Goal: Task Accomplishment & Management: Manage account settings

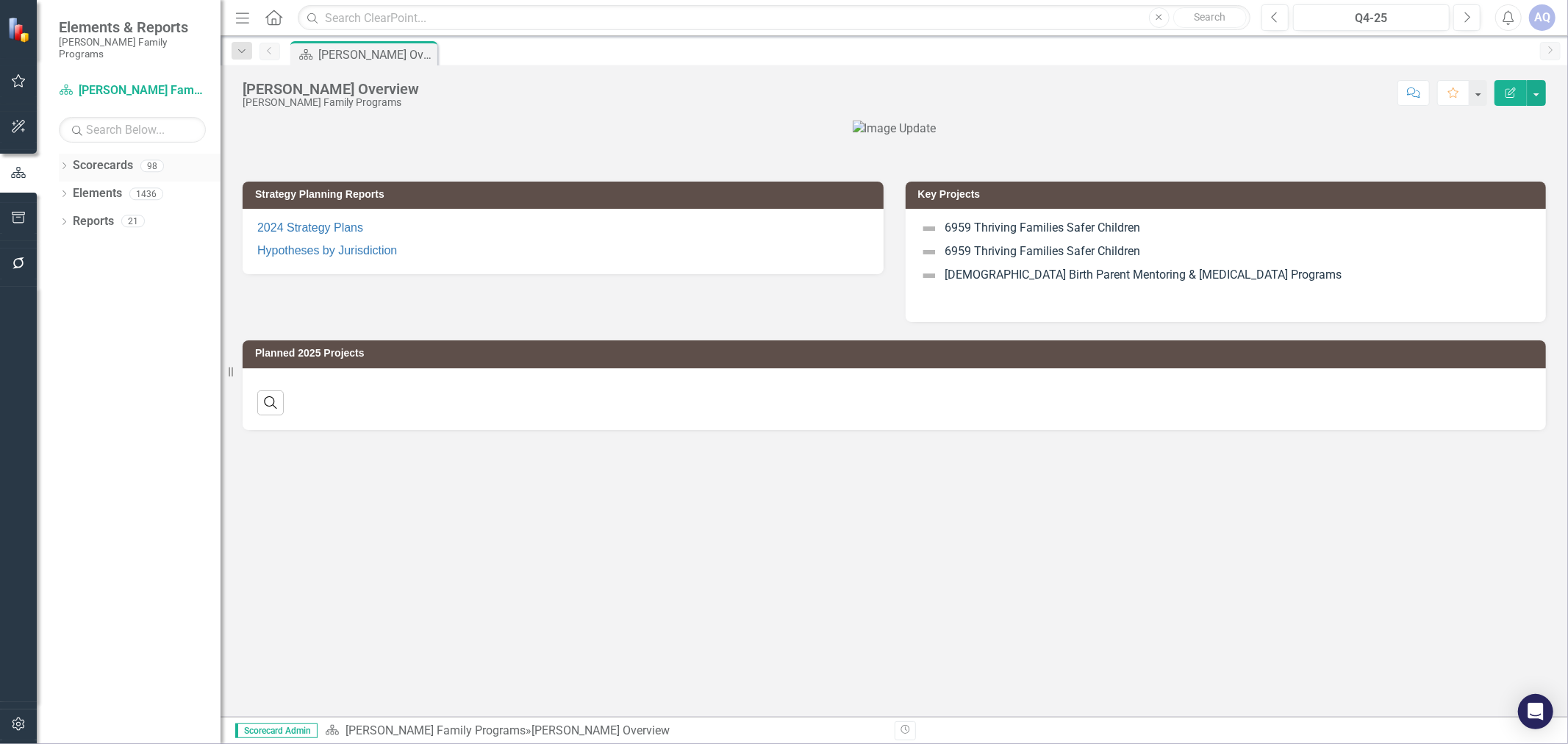
click at [62, 163] on icon "Dropdown" at bounding box center [64, 167] width 10 height 8
click at [68, 189] on icon "Dropdown" at bounding box center [71, 193] width 11 height 9
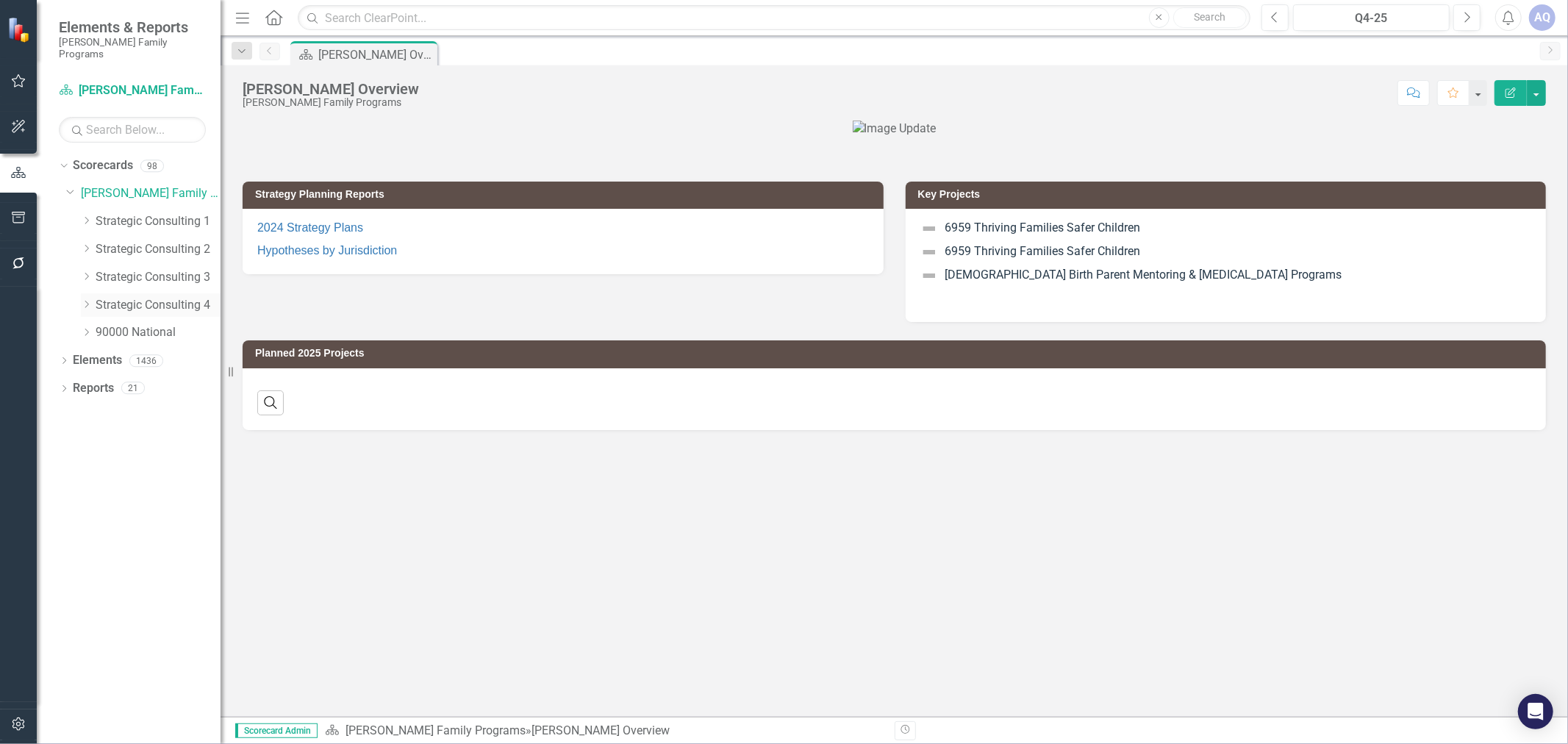
click at [85, 300] on icon "Dropdown" at bounding box center [86, 304] width 11 height 9
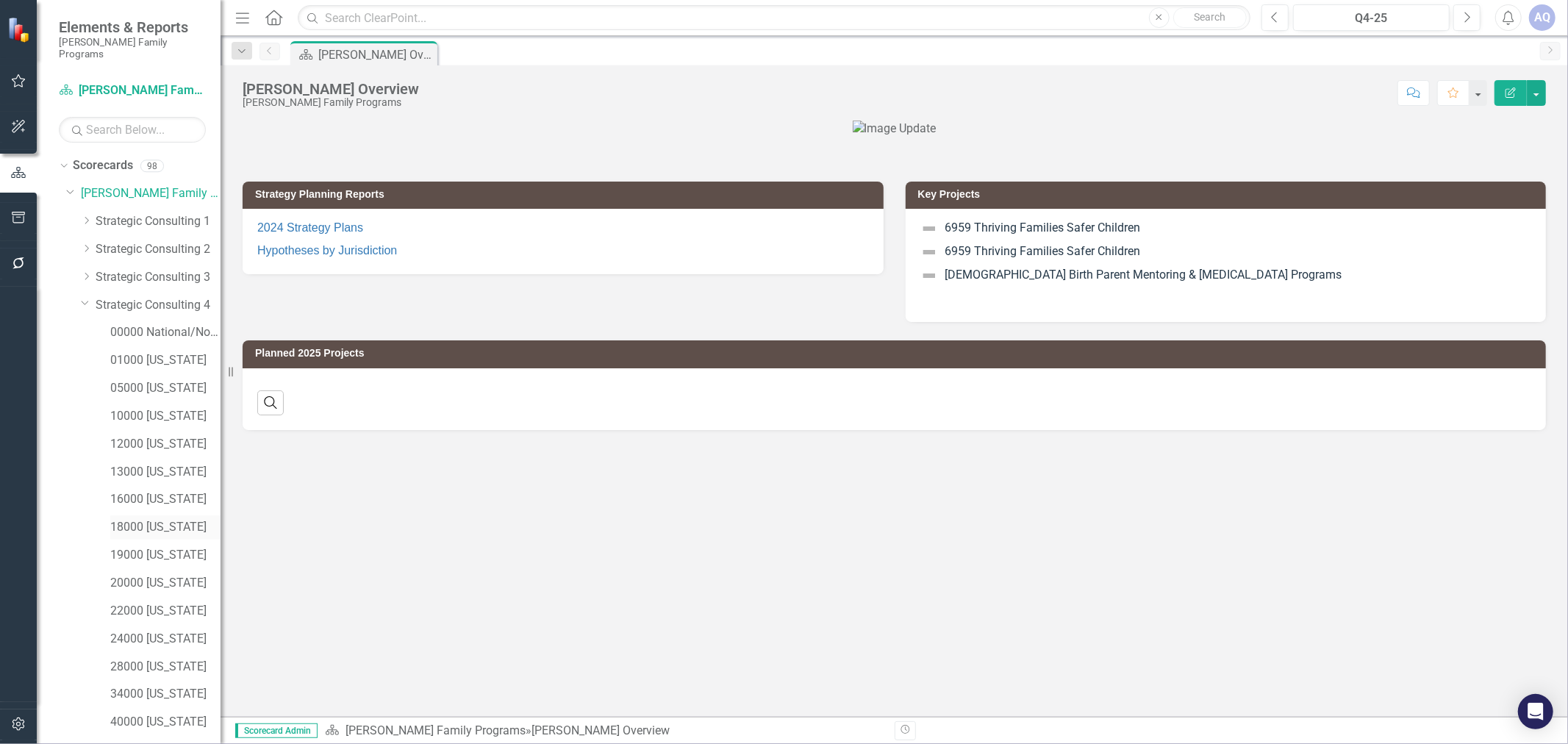
click at [149, 519] on link "18000 [US_STATE]" at bounding box center [165, 528] width 110 height 17
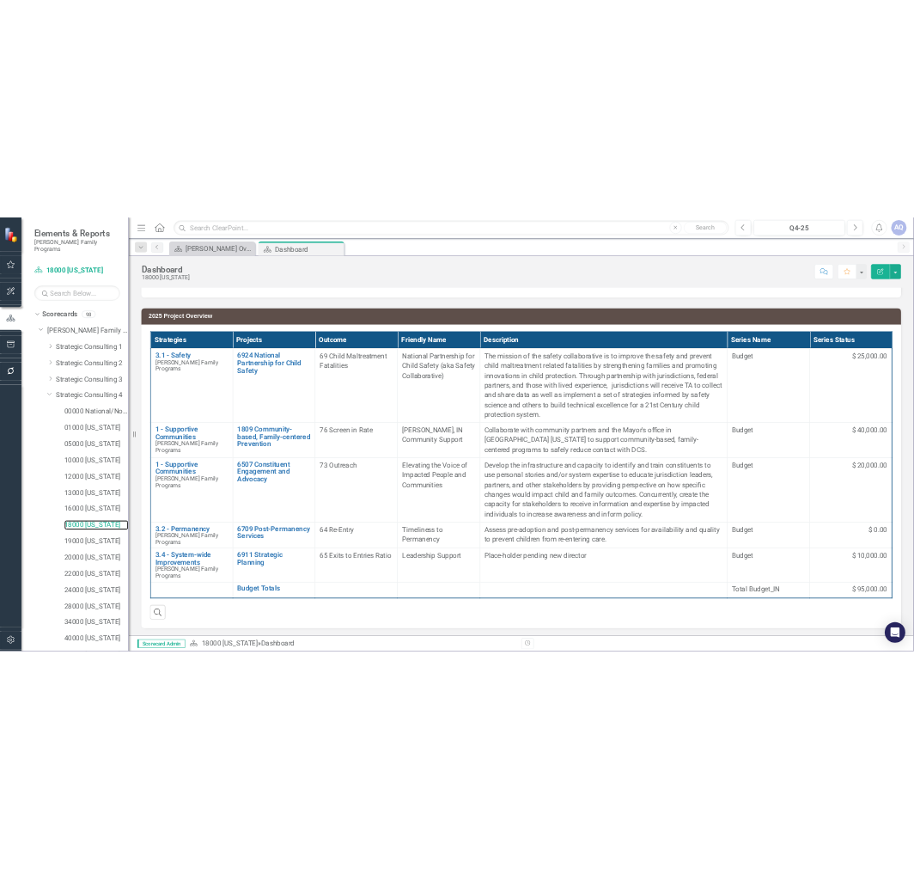
scroll to position [207, 0]
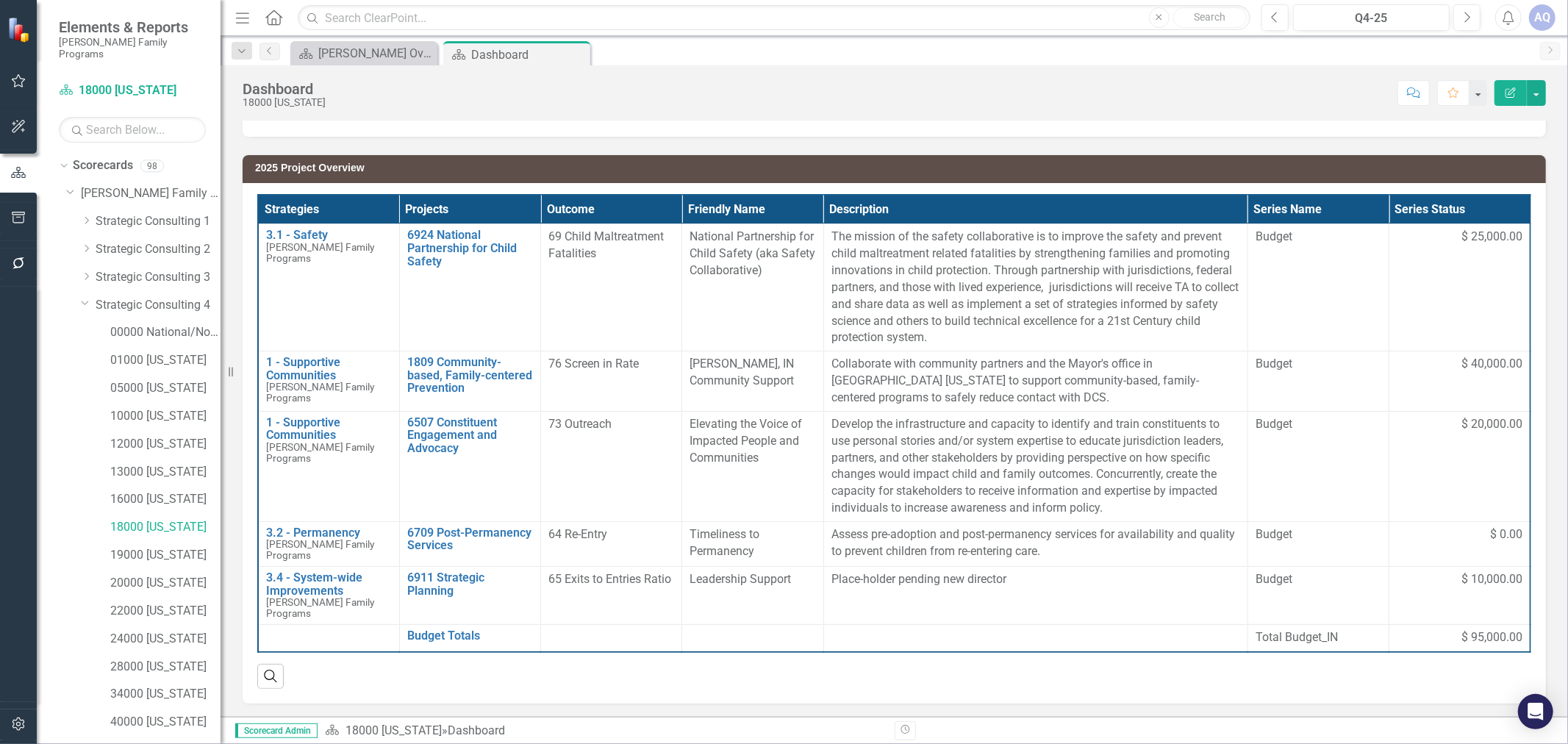
click at [669, 120] on p "2025: I observe [US_STATE]'s child welfare system is currently navigating a com…" at bounding box center [894, 87] width 1274 height 70
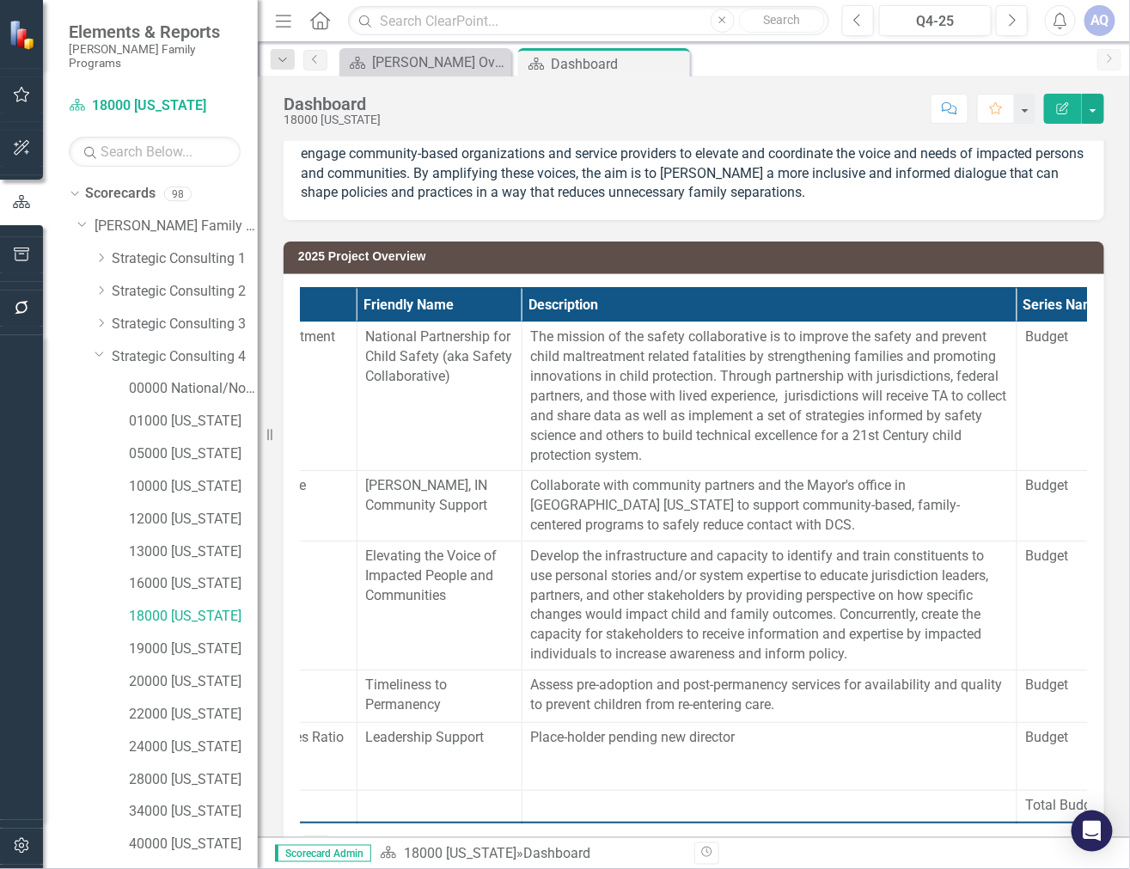
scroll to position [0, 456]
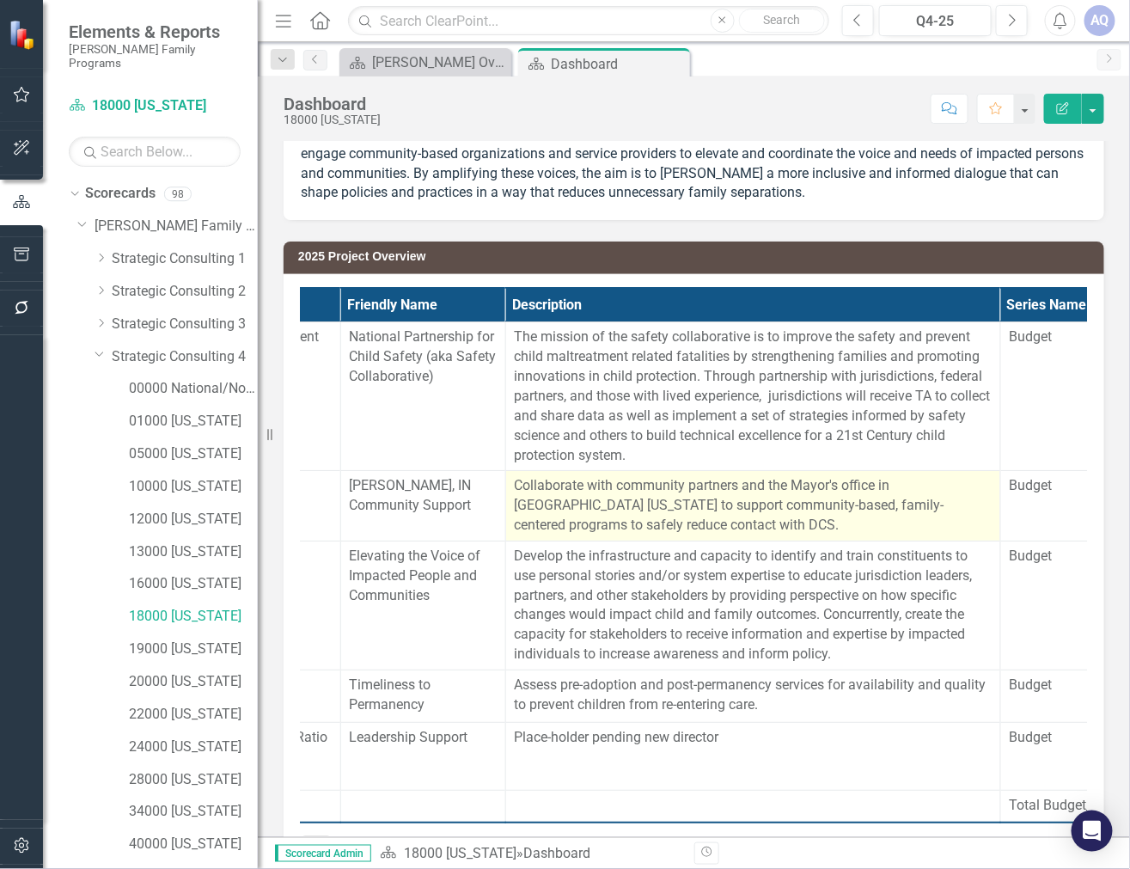
click at [627, 490] on p "Collaborate with community partners and the Mayor's office in [GEOGRAPHIC_DATA]…" at bounding box center [753, 505] width 477 height 59
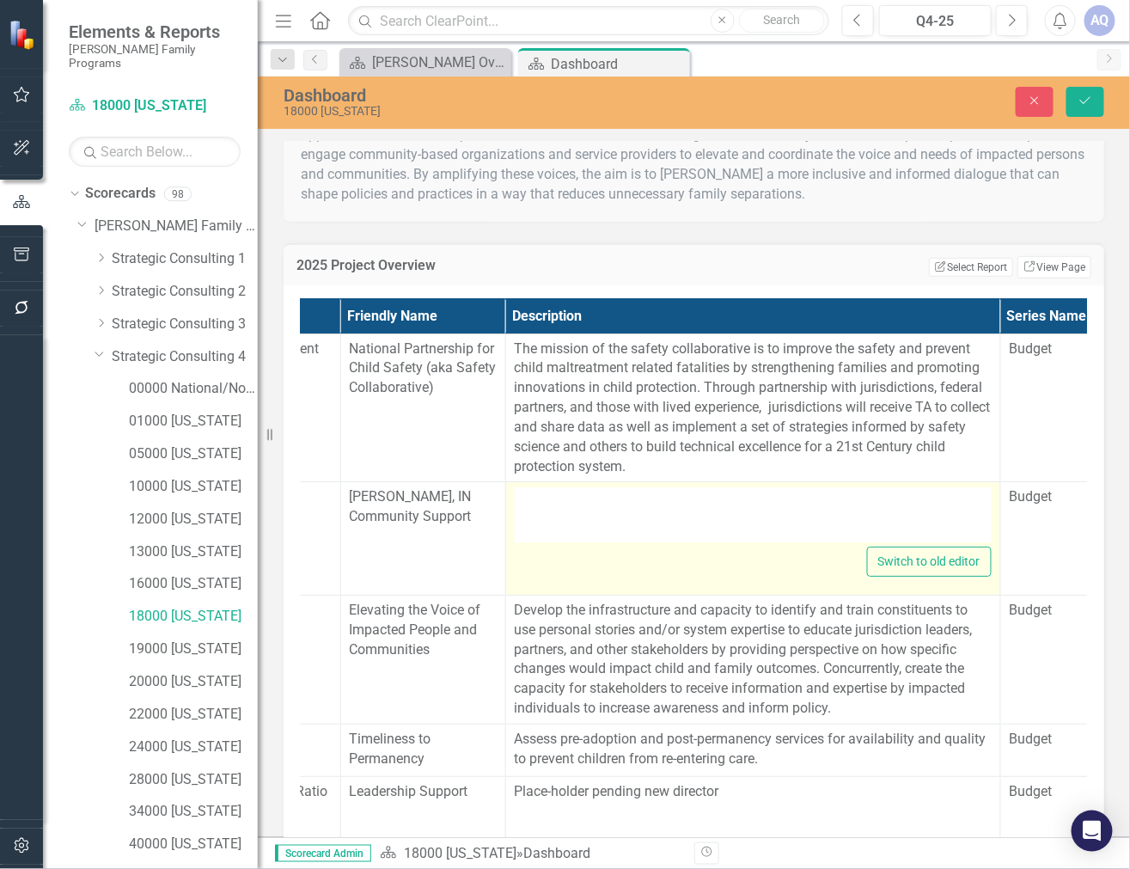
type textarea "<p>Collaborate with community partners and the Mayor's office in [GEOGRAPHIC_DA…"
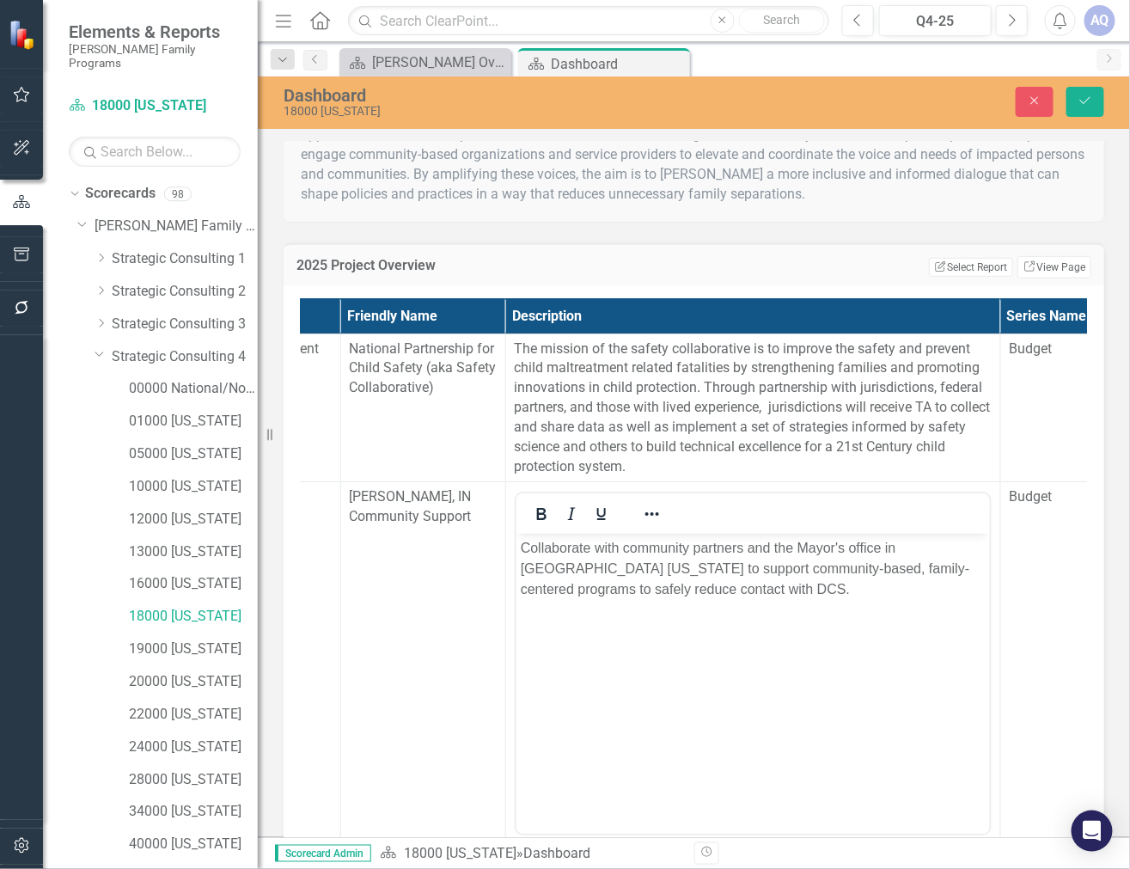
scroll to position [0, 0]
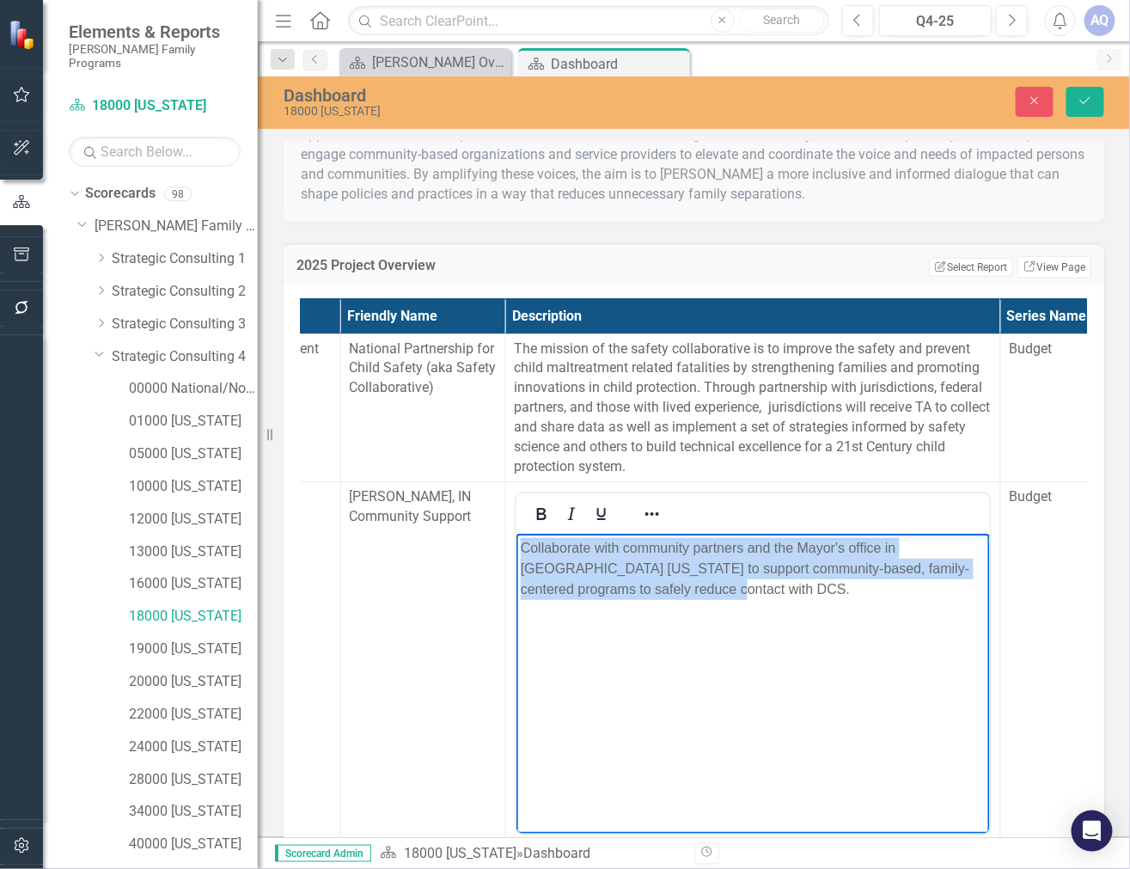
drag, startPoint x: 662, startPoint y: 589, endPoint x: 517, endPoint y: 547, distance: 150.4
click at [517, 547] on body "Collaborate with community partners and the Mayor's office in [GEOGRAPHIC_DATA]…" at bounding box center [752, 663] width 473 height 258
copy p "Collaborate with community partners and the Mayor's office in [GEOGRAPHIC_DATA]…"
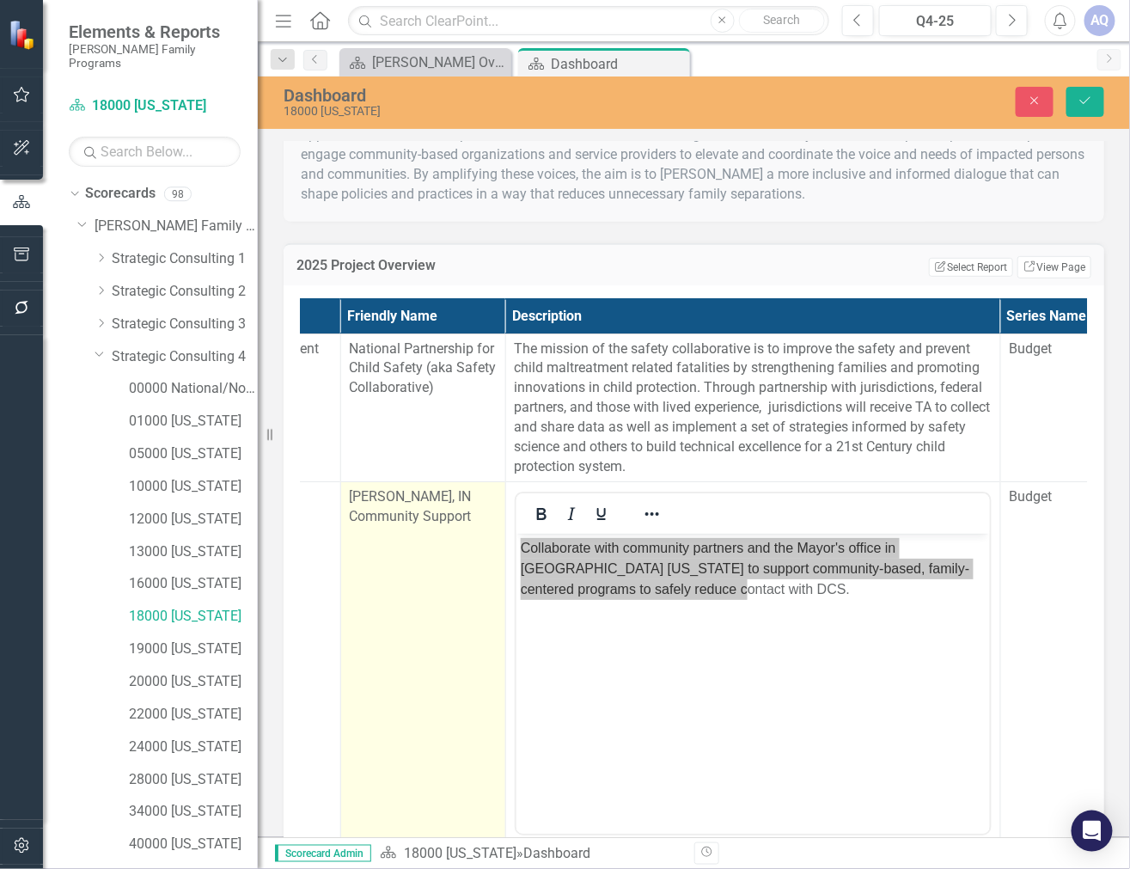
click at [401, 748] on td "[PERSON_NAME], IN Community Support" at bounding box center [422, 719] width 165 height 475
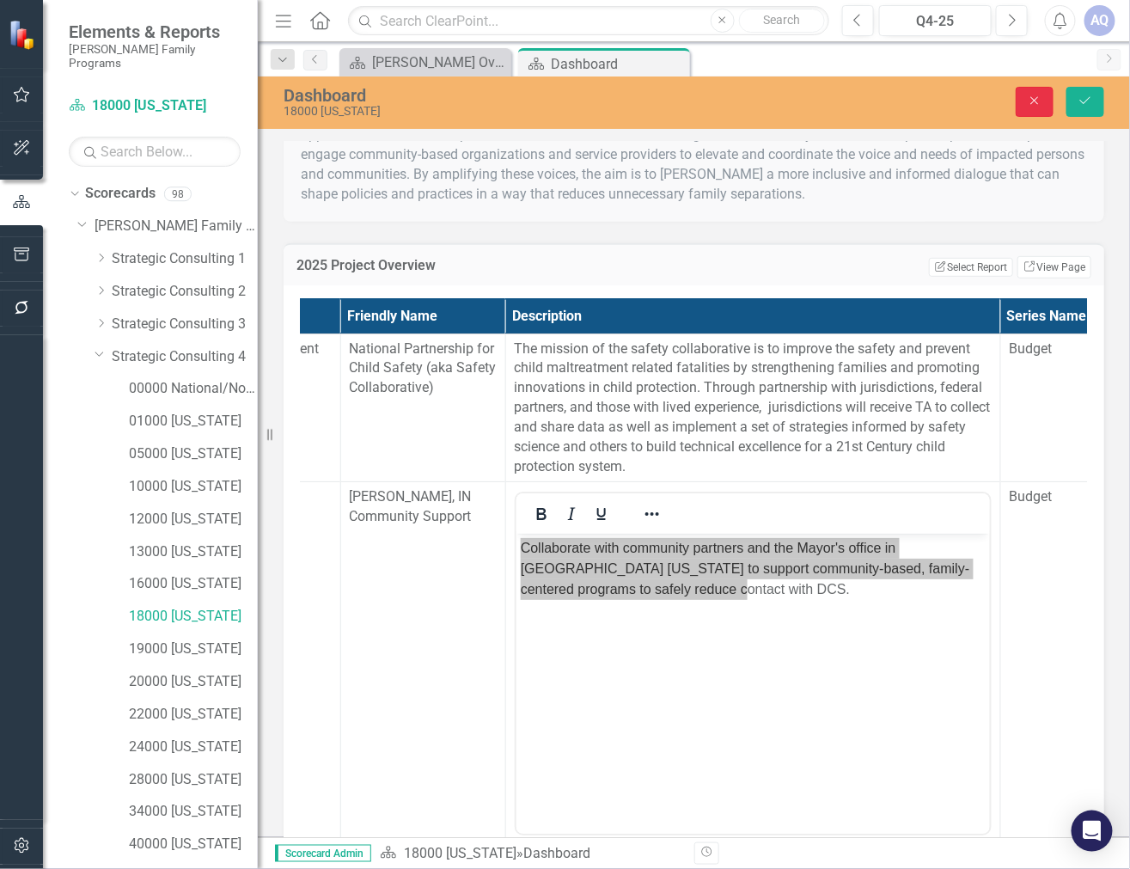
click at [1035, 96] on icon "Close" at bounding box center [1034, 101] width 15 height 12
